Goal: Navigation & Orientation: Find specific page/section

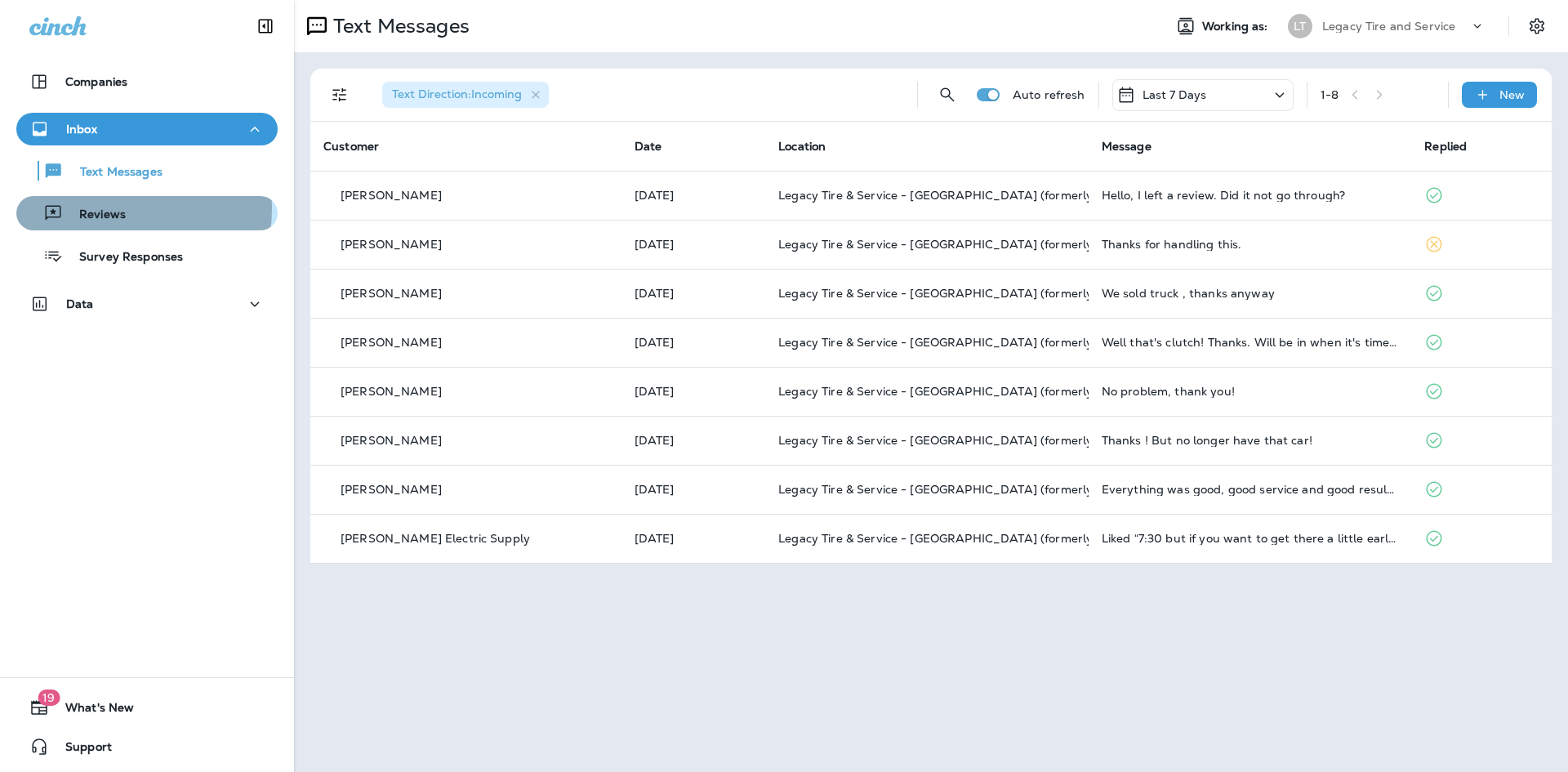
click at [104, 208] on p "Reviews" at bounding box center [94, 215] width 63 height 16
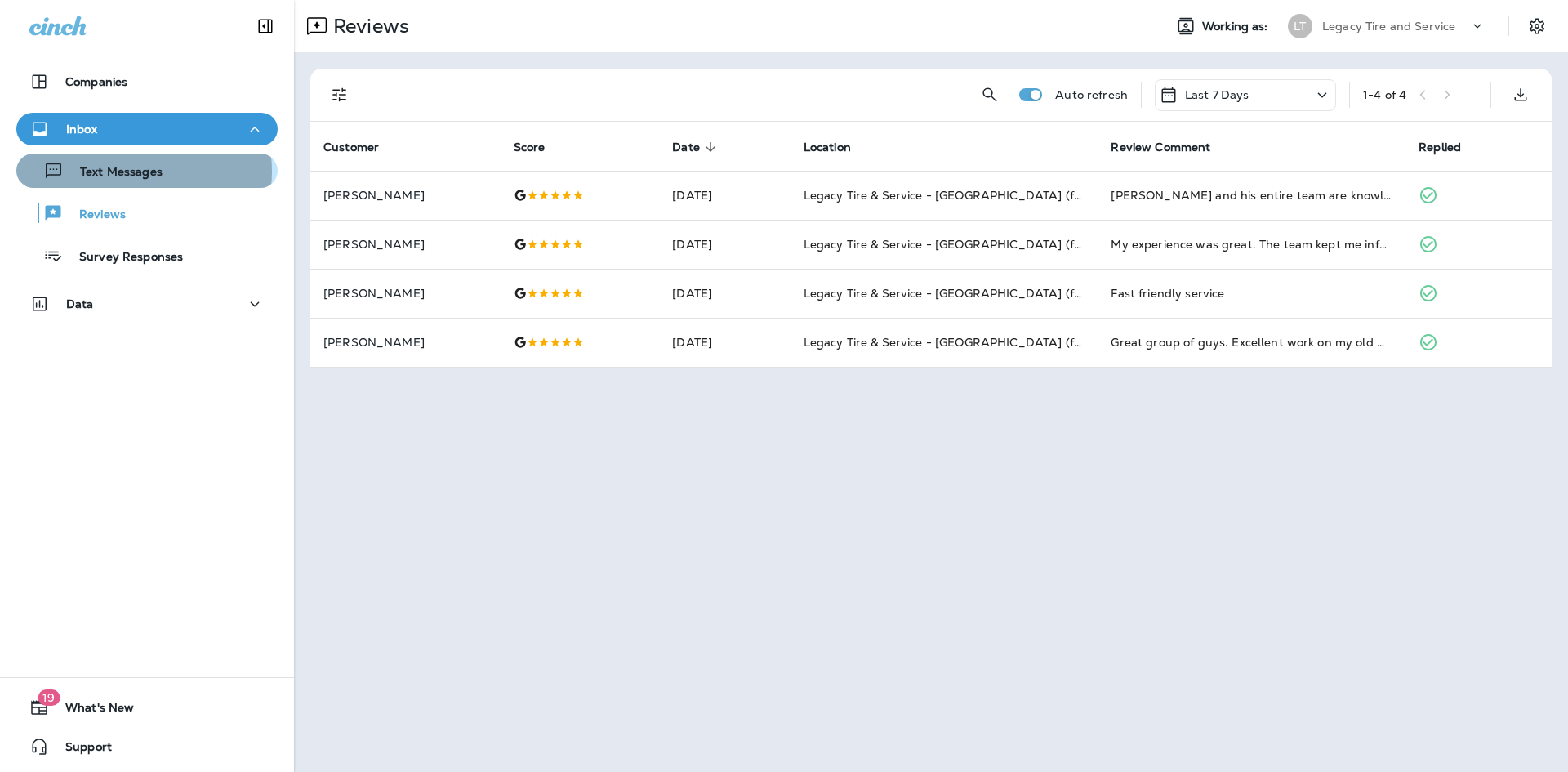
click at [135, 170] on p "Text Messages" at bounding box center [114, 172] width 99 height 16
